Goal: Information Seeking & Learning: Learn about a topic

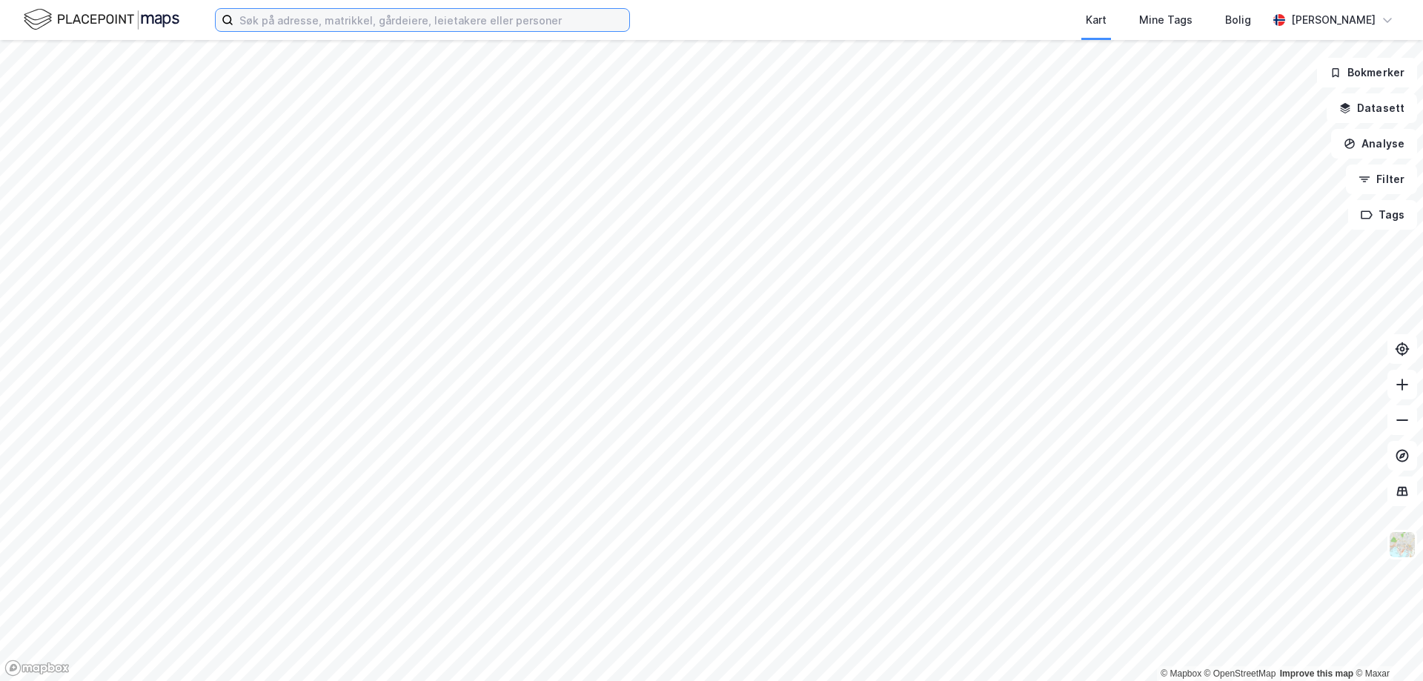
click at [262, 19] on input at bounding box center [431, 20] width 396 height 22
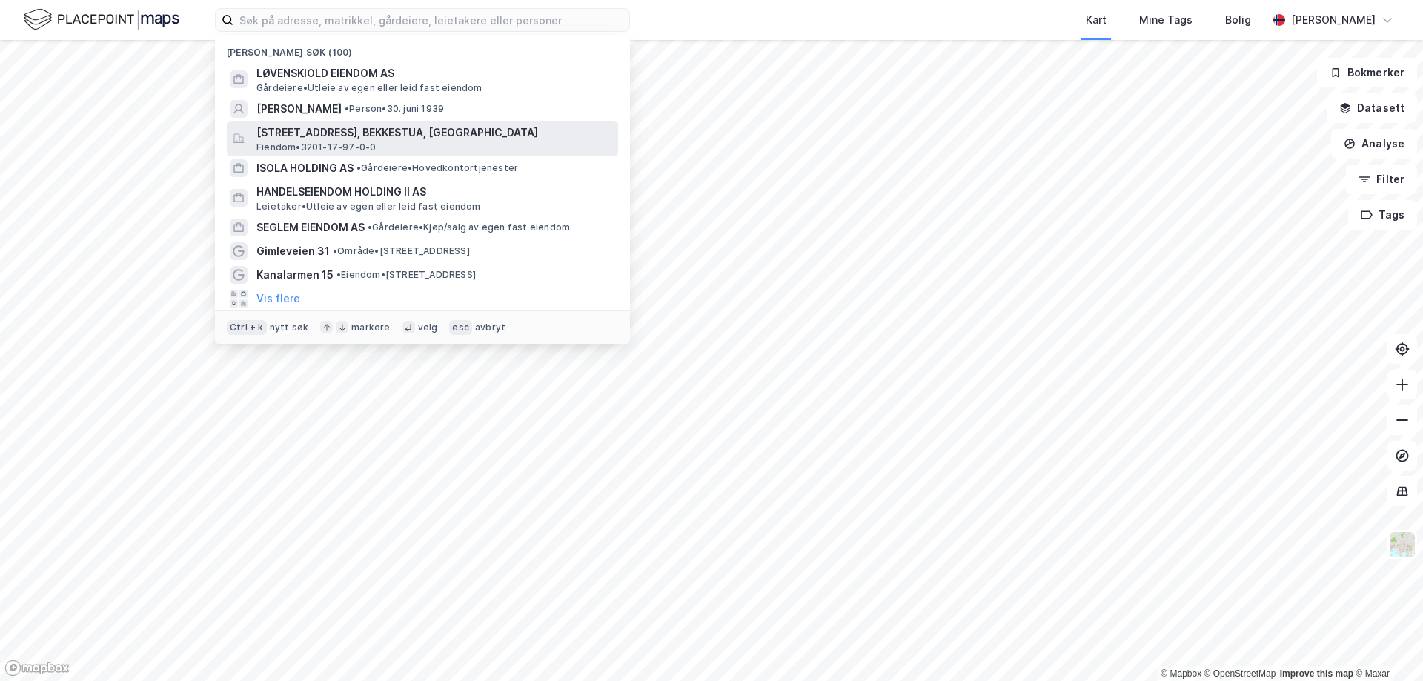
click at [344, 132] on span "[STREET_ADDRESS], BEKKESTUA, [GEOGRAPHIC_DATA]" at bounding box center [434, 133] width 356 height 18
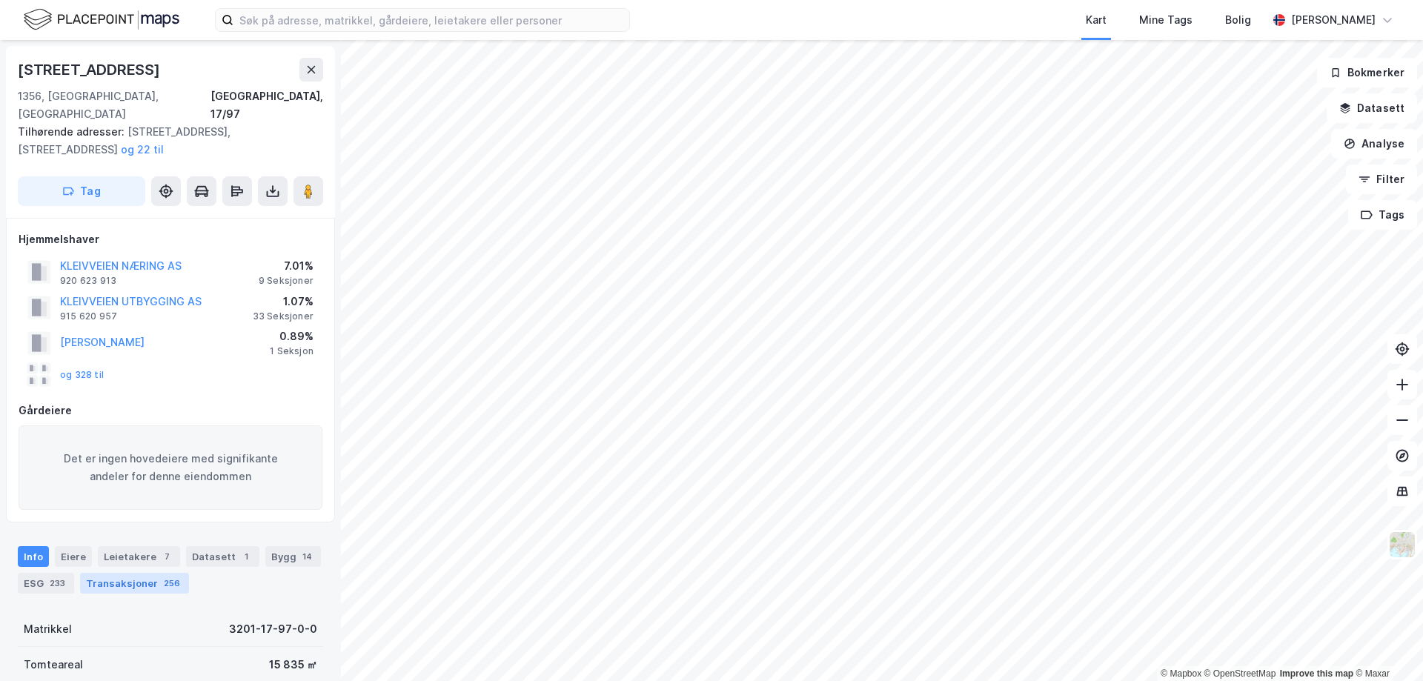
click at [135, 573] on div "Transaksjoner 256" at bounding box center [134, 583] width 109 height 21
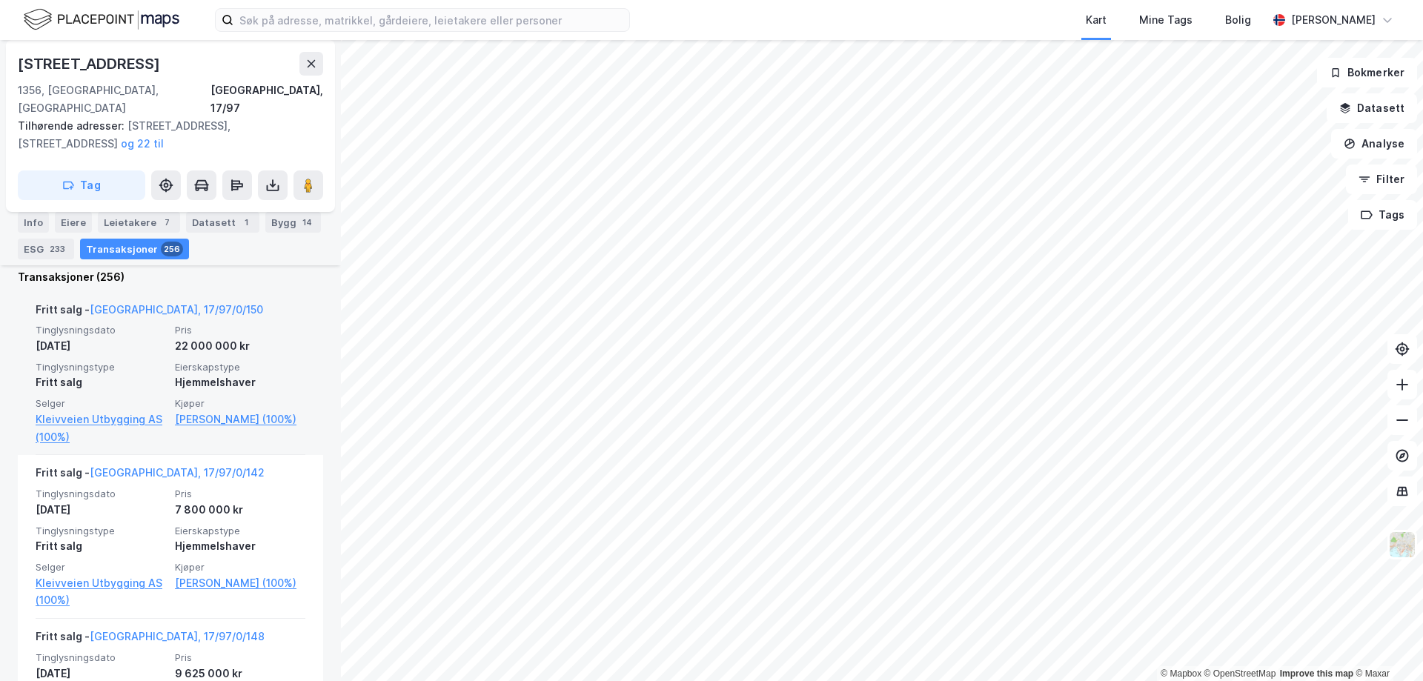
scroll to position [413, 0]
